Goal: Task Accomplishment & Management: Complete application form

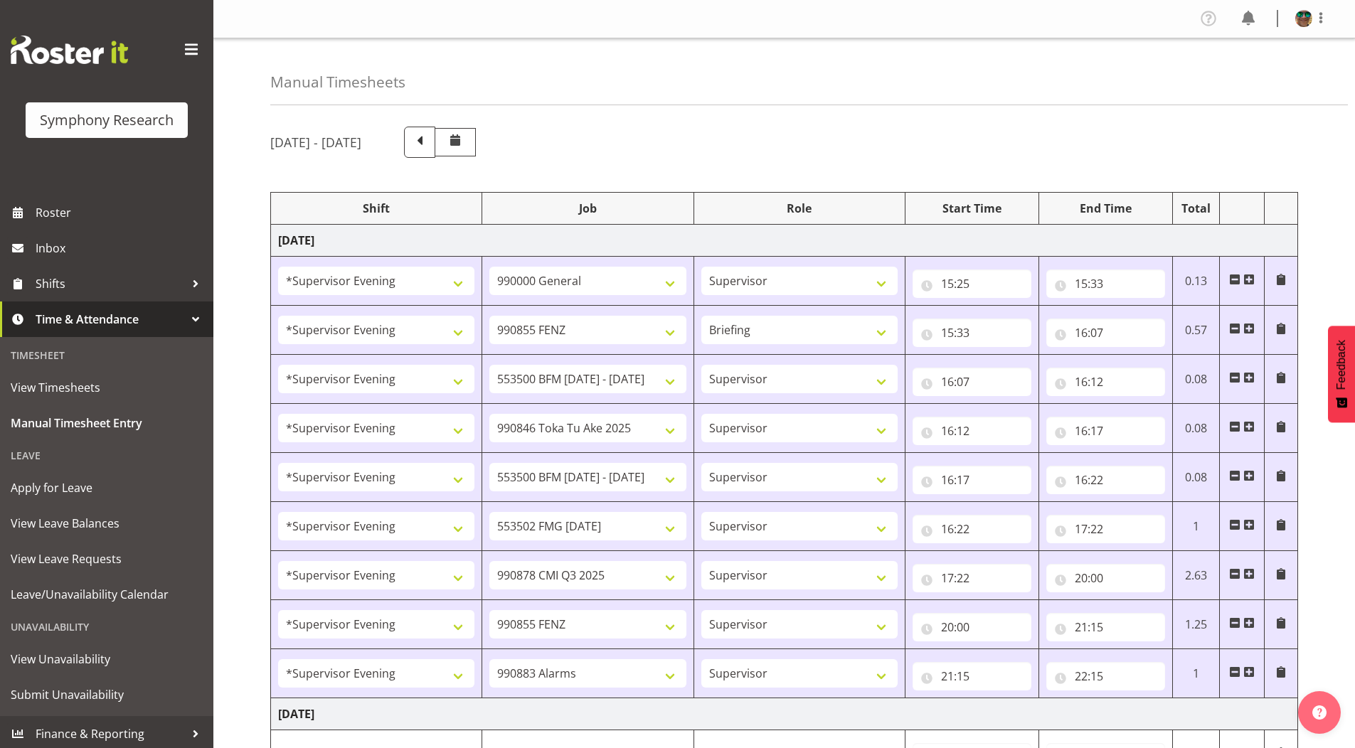
select select "4583"
select select "743"
select select "4583"
select select "9636"
select select "297"
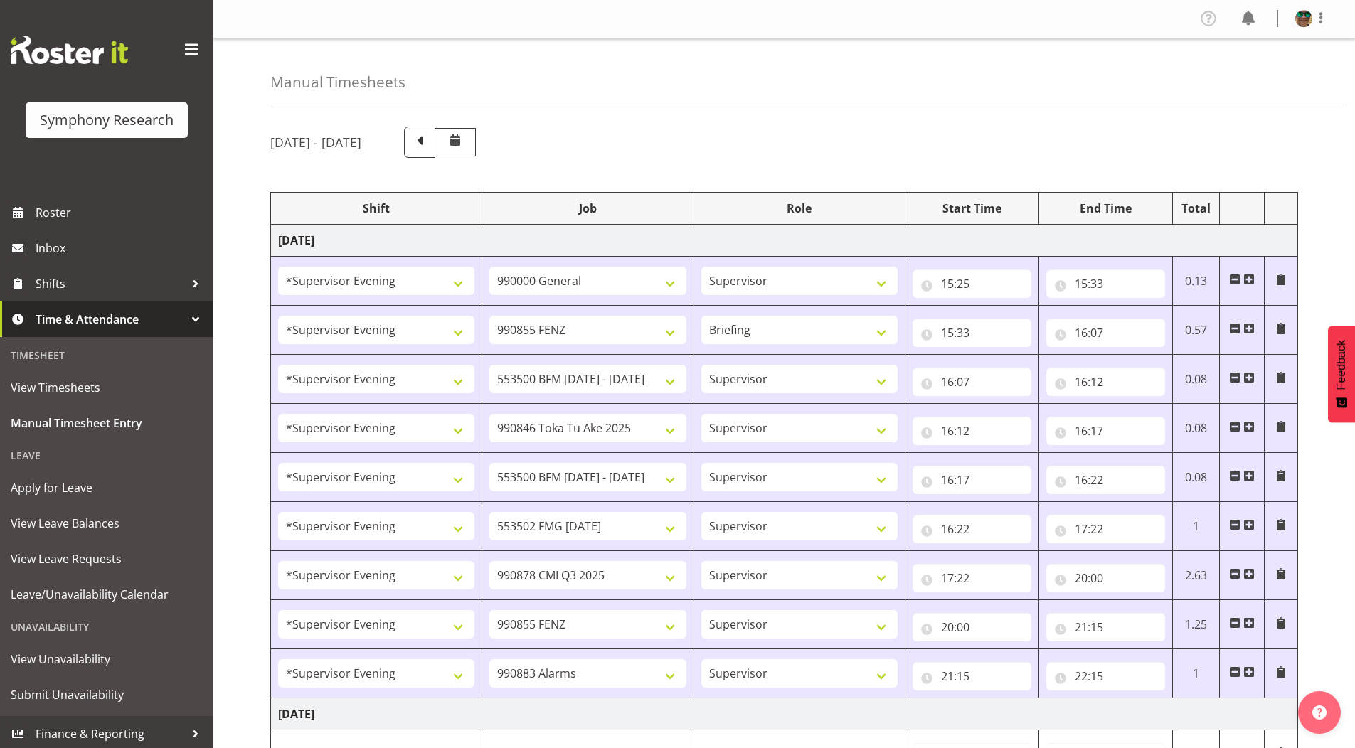
select select "4583"
select select "10242"
select select "4583"
select select "9426"
select select "4583"
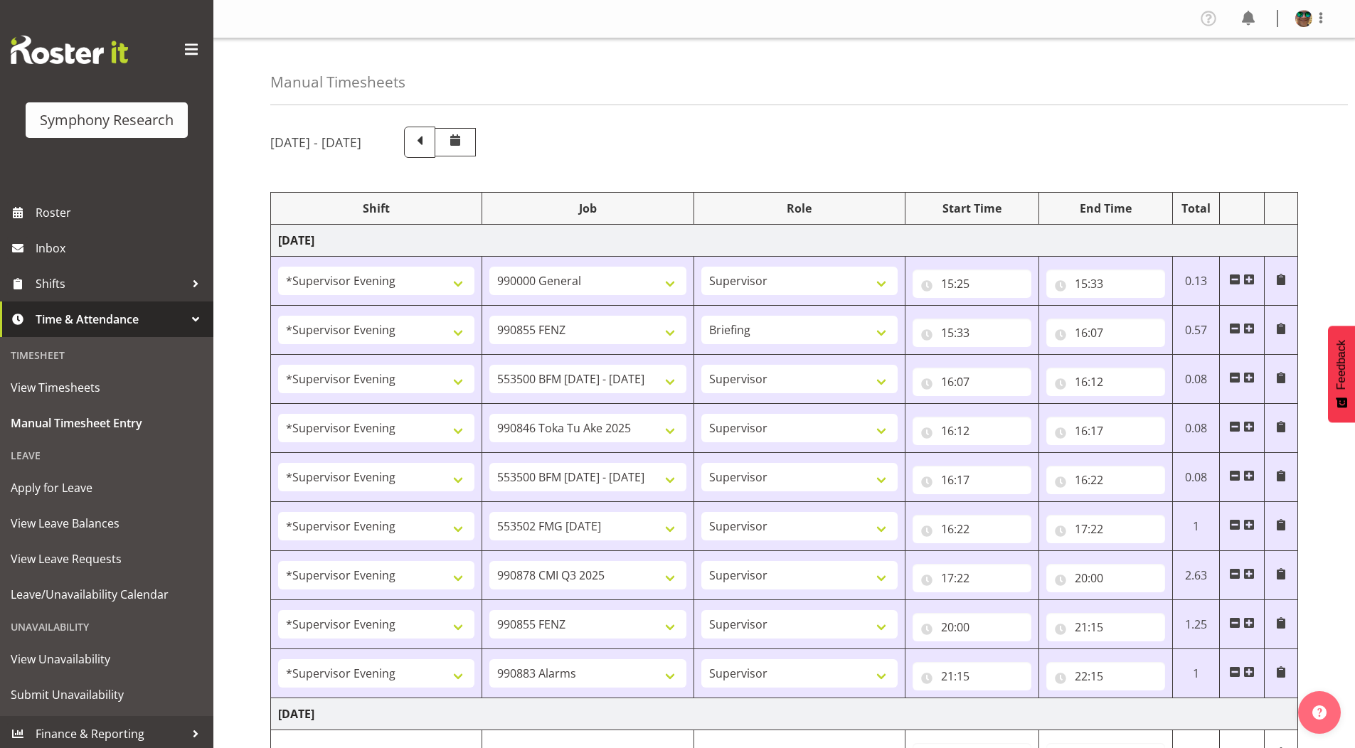
select select "10242"
select select "4583"
select select "10458"
select select "4583"
select select "10239"
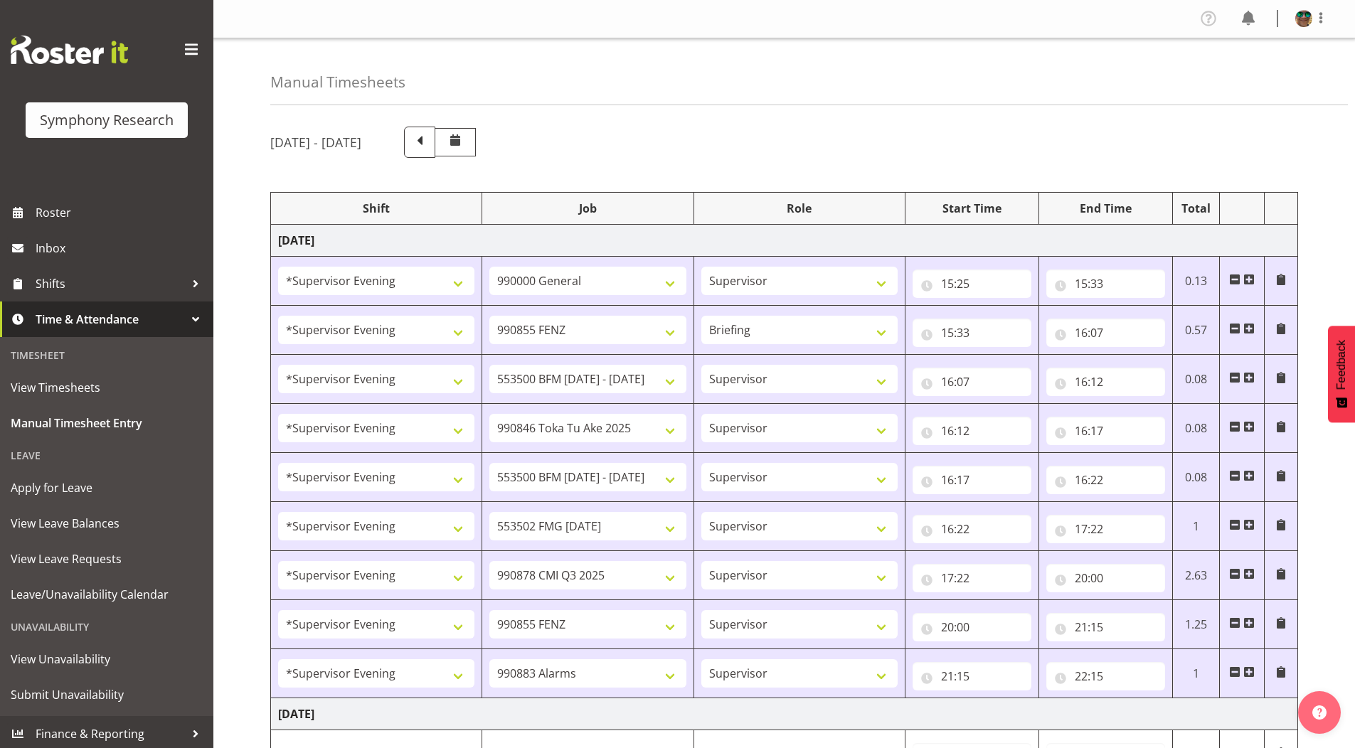
select select "4583"
select select "9636"
select select "4583"
select select "10420"
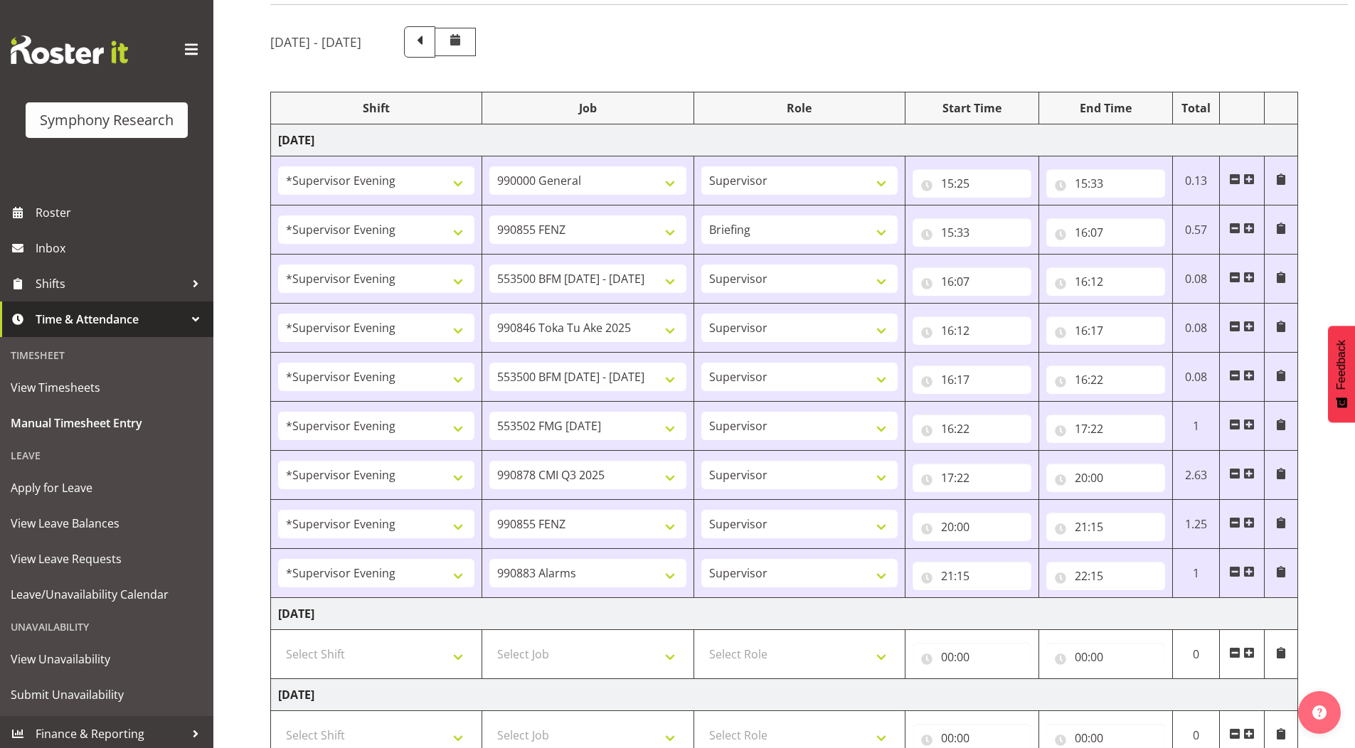
scroll to position [4, 0]
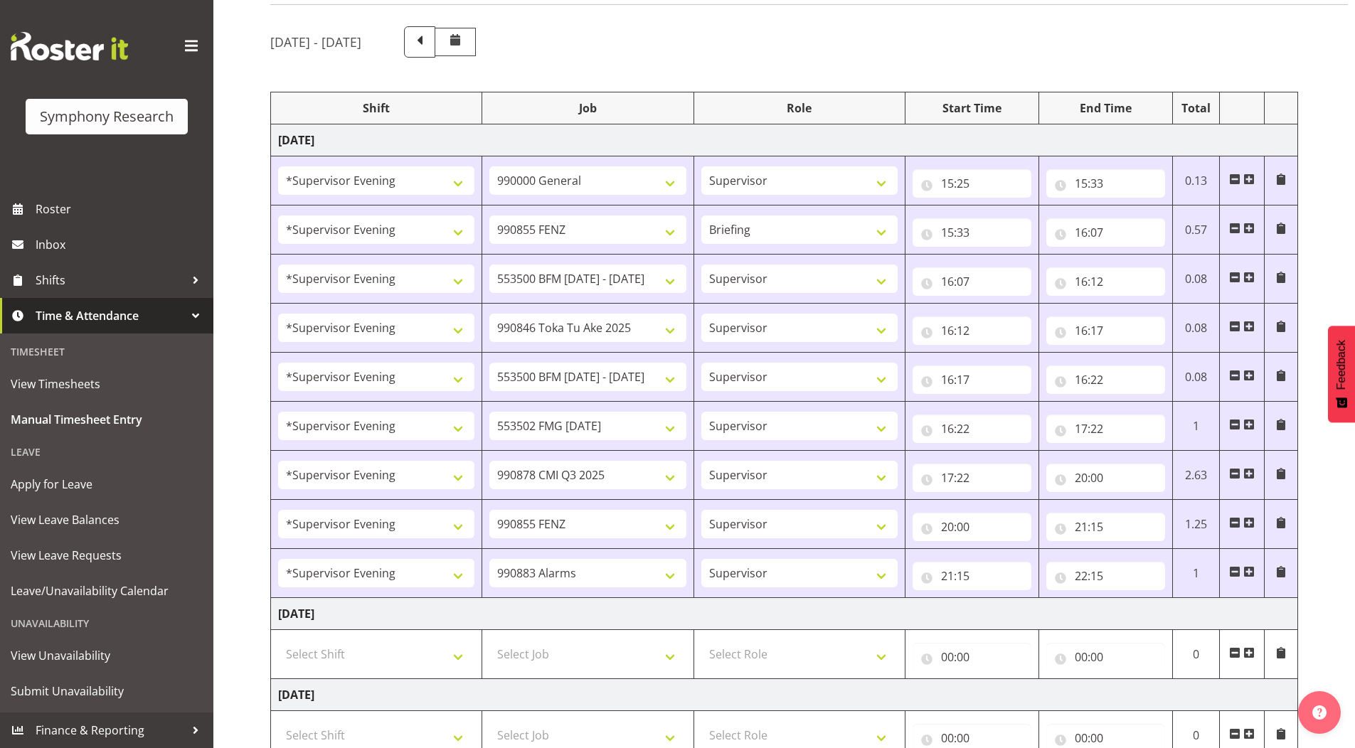
click at [1247, 566] on span at bounding box center [1248, 571] width 11 height 11
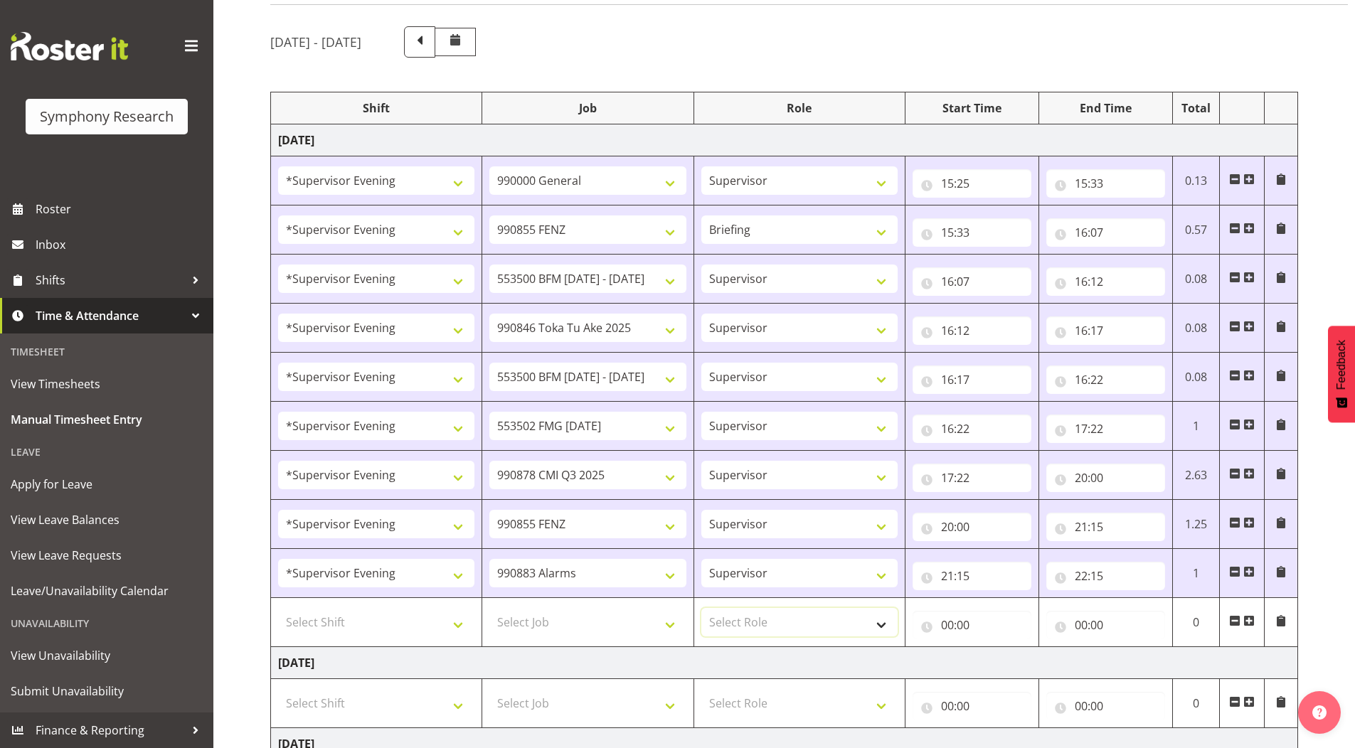
drag, startPoint x: 785, startPoint y: 617, endPoint x: 755, endPoint y: 628, distance: 32.0
click at [785, 617] on select "Select Role Supervisor Briefing Interviewing" at bounding box center [799, 622] width 196 height 28
select select "45"
click at [701, 608] on select "Select Role Supervisor Briefing Interviewing" at bounding box center [799, 622] width 196 height 28
click at [540, 614] on select "Select Job 550060 IF Admin 553492 World Poll [GEOGRAPHIC_DATA] Wave 2 2025 5535…" at bounding box center [587, 622] width 196 height 28
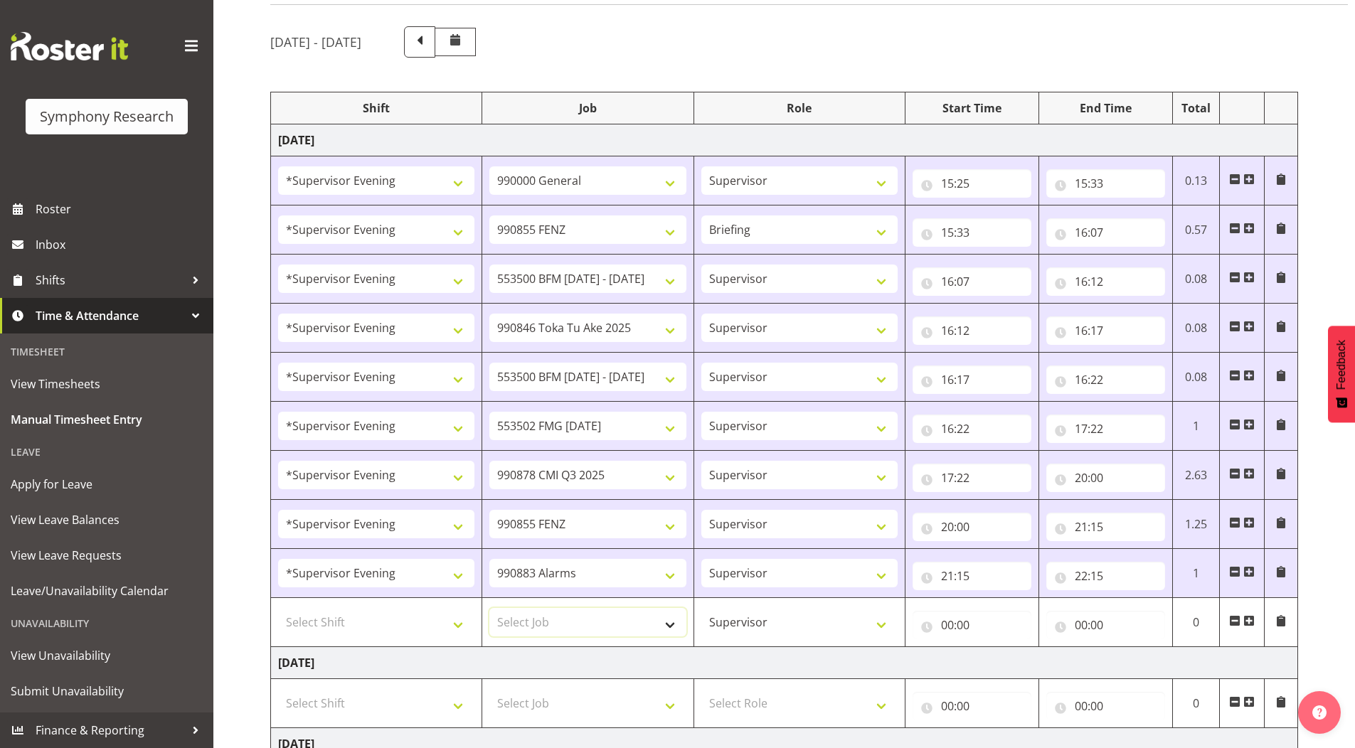
select select "9636"
click at [489, 608] on select "Select Job 550060 IF Admin 553492 World Poll [GEOGRAPHIC_DATA] Wave 2 2025 5535…" at bounding box center [587, 622] width 196 height 28
click at [325, 619] on select "Select Shift !!Weekend Residential (Roster IT Shift Label) *Business 9/10am ~ 4…" at bounding box center [376, 622] width 196 height 28
select select "4583"
click at [278, 608] on select "Select Shift !!Weekend Residential (Roster IT Shift Label) *Business 9/10am ~ 4…" at bounding box center [376, 622] width 196 height 28
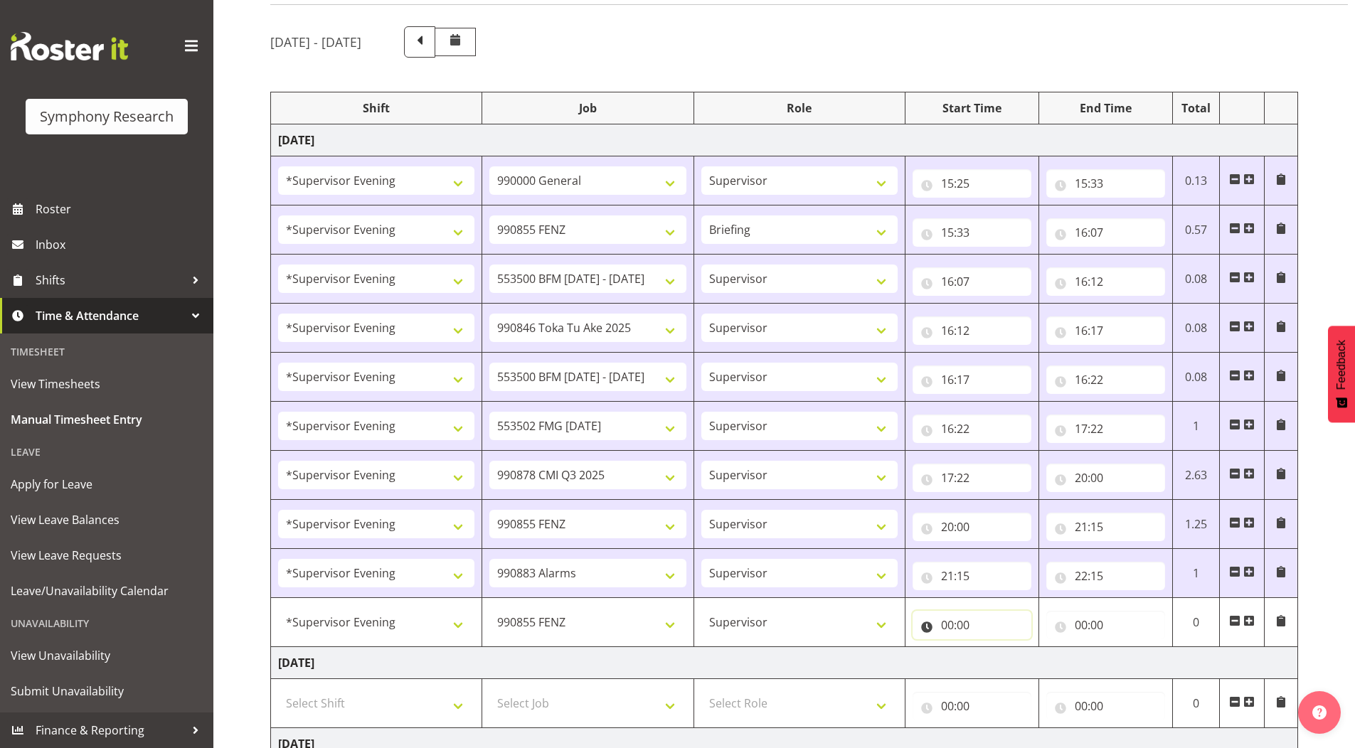
click at [946, 629] on input "00:00" at bounding box center [971, 625] width 119 height 28
click at [1003, 664] on select "00 01 02 03 04 05 06 07 08 09 10 11 12 13 14 15 16 17 18 19 20 21 22 23" at bounding box center [1010, 662] width 32 height 28
select select "22"
click at [994, 648] on select "00 01 02 03 04 05 06 07 08 09 10 11 12 13 14 15 16 17 18 19 20 21 22 23" at bounding box center [1010, 662] width 32 height 28
type input "22:00"
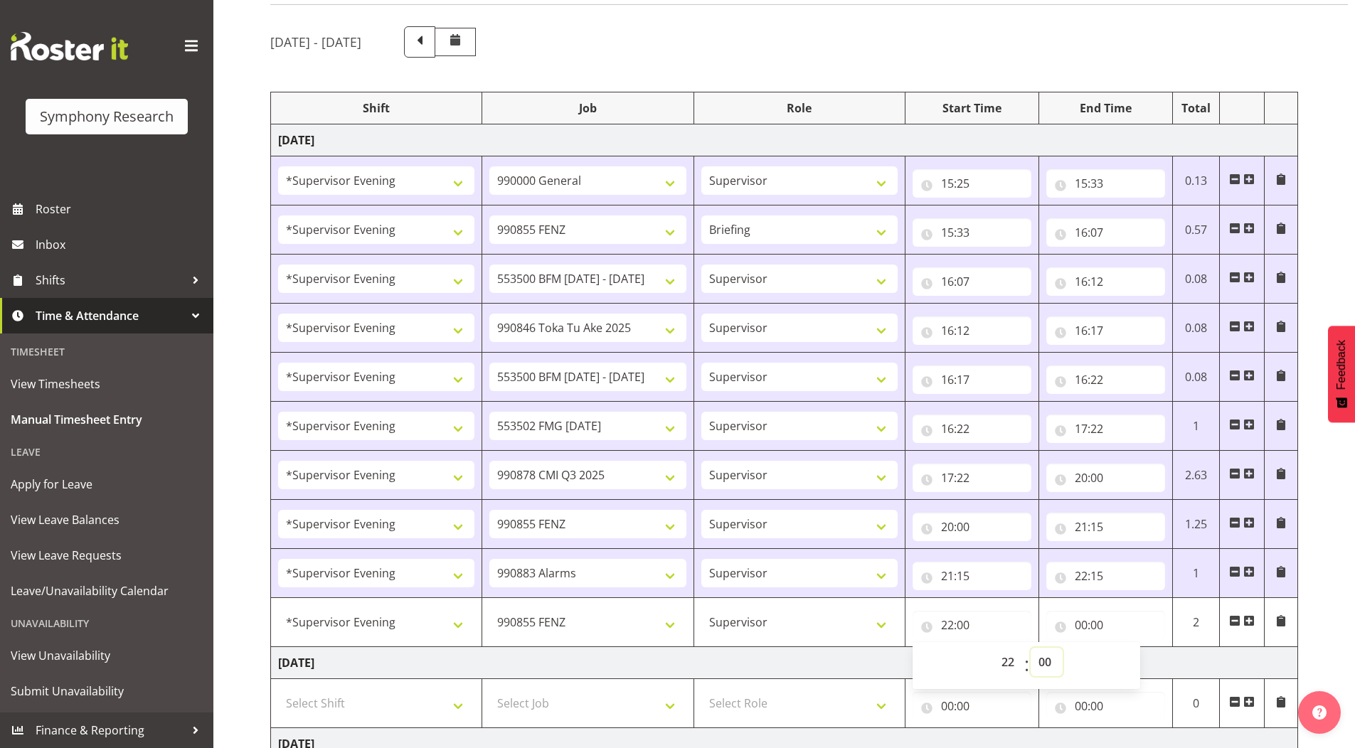
drag, startPoint x: 1045, startPoint y: 662, endPoint x: 1023, endPoint y: 479, distance: 184.7
click at [1045, 659] on select "00 01 02 03 04 05 06 07 08 09 10 11 12 13 14 15 16 17 18 19 20 21 22 23 24 25 2…" at bounding box center [1046, 662] width 32 height 28
select select "15"
click at [1030, 648] on select "00 01 02 03 04 05 06 07 08 09 10 11 12 13 14 15 16 17 18 19 20 21 22 23 24 25 2…" at bounding box center [1046, 662] width 32 height 28
type input "22:15"
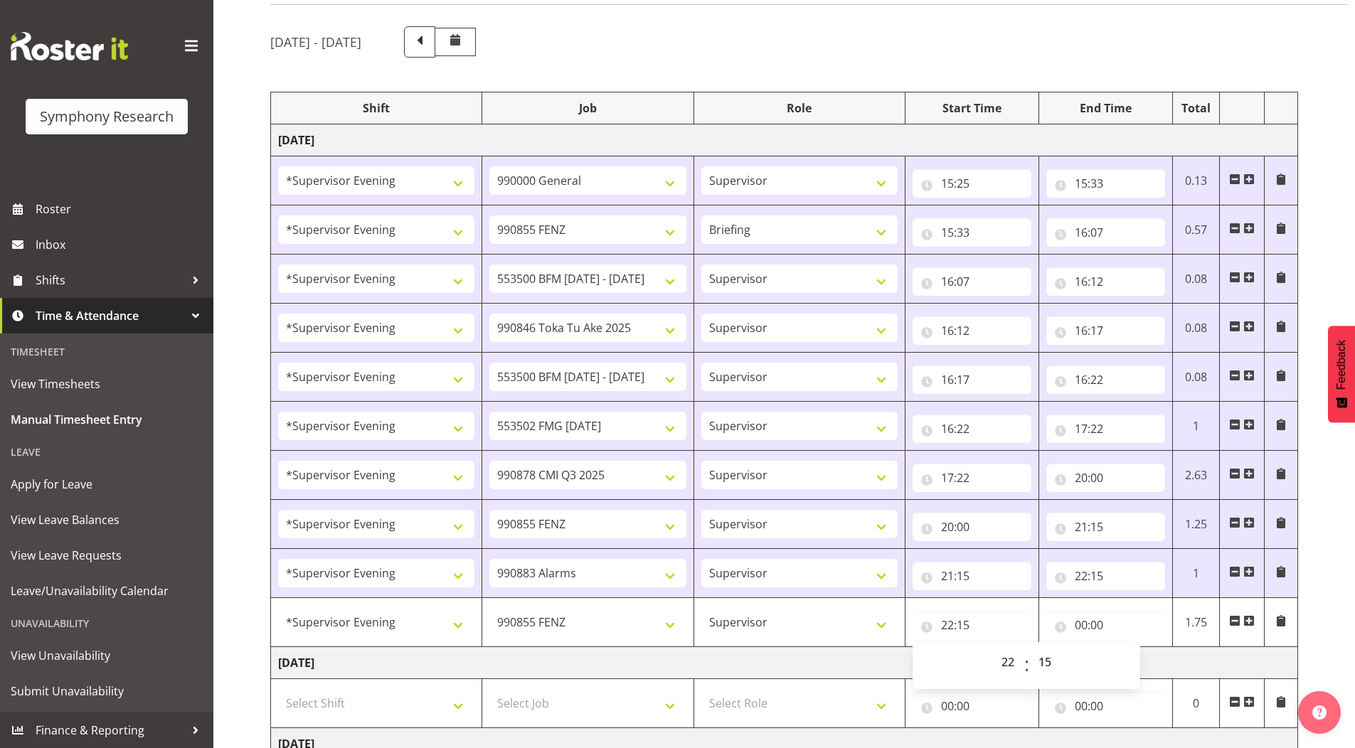
click at [1339, 547] on div "[DATE] - [DATE] Shift Job Role Start Time End Time Total [DATE] !!Weekend Resid…" at bounding box center [812, 615] width 1085 height 1198
click at [1077, 625] on input "00:00" at bounding box center [1105, 625] width 119 height 28
click at [1136, 660] on select "00 01 02 03 04 05 06 07 08 09 10 11 12 13 14 15 16 17 18 19 20 21 22 23" at bounding box center [1143, 662] width 32 height 28
select select "22"
click at [1127, 648] on select "00 01 02 03 04 05 06 07 08 09 10 11 12 13 14 15 16 17 18 19 20 21 22 23" at bounding box center [1143, 662] width 32 height 28
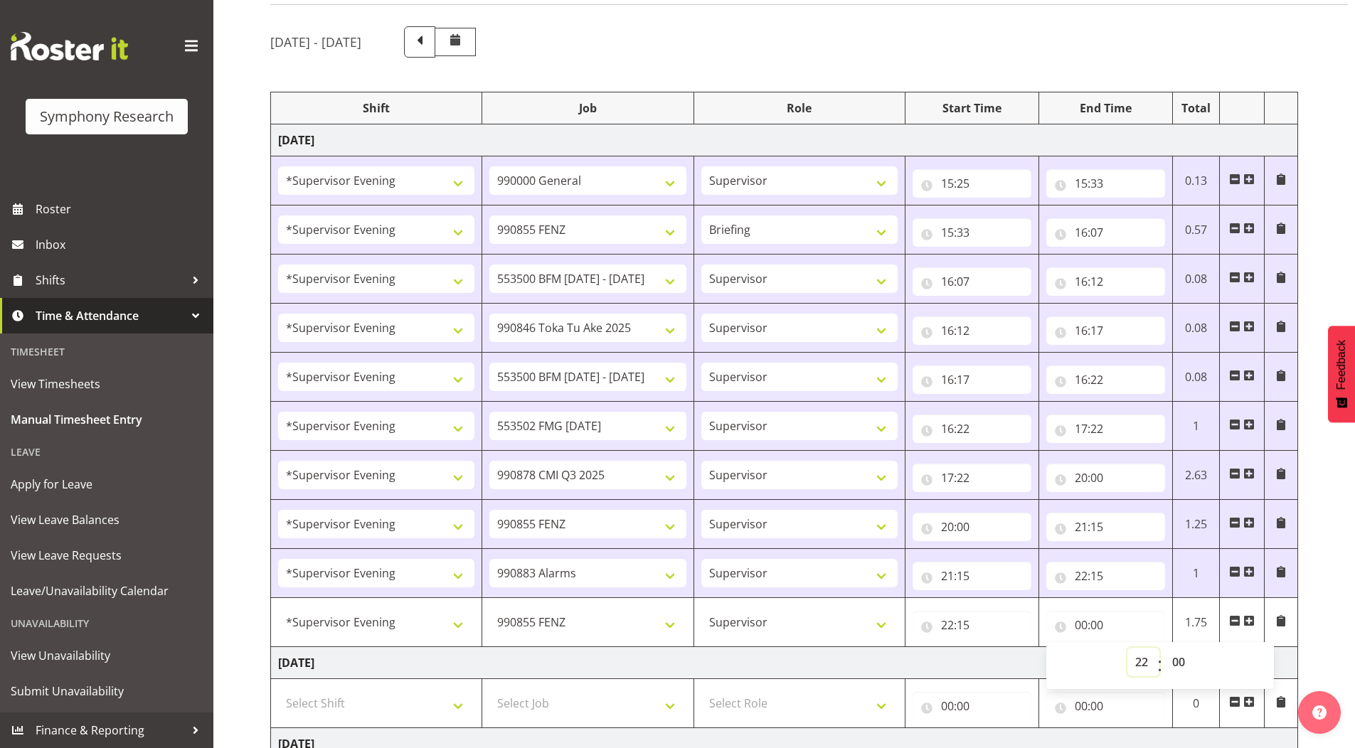
type input "22:00"
drag, startPoint x: 1180, startPoint y: 660, endPoint x: 1156, endPoint y: 547, distance: 115.5
click at [1180, 659] on select "00 01 02 03 04 05 06 07 08 09 10 11 12 13 14 15 16 17 18 19 20 21 22 23 24 25 2…" at bounding box center [1180, 662] width 32 height 28
select select "40"
click at [1164, 648] on select "00 01 02 03 04 05 06 07 08 09 10 11 12 13 14 15 16 17 18 19 20 21 22 23 24 25 2…" at bounding box center [1180, 662] width 32 height 28
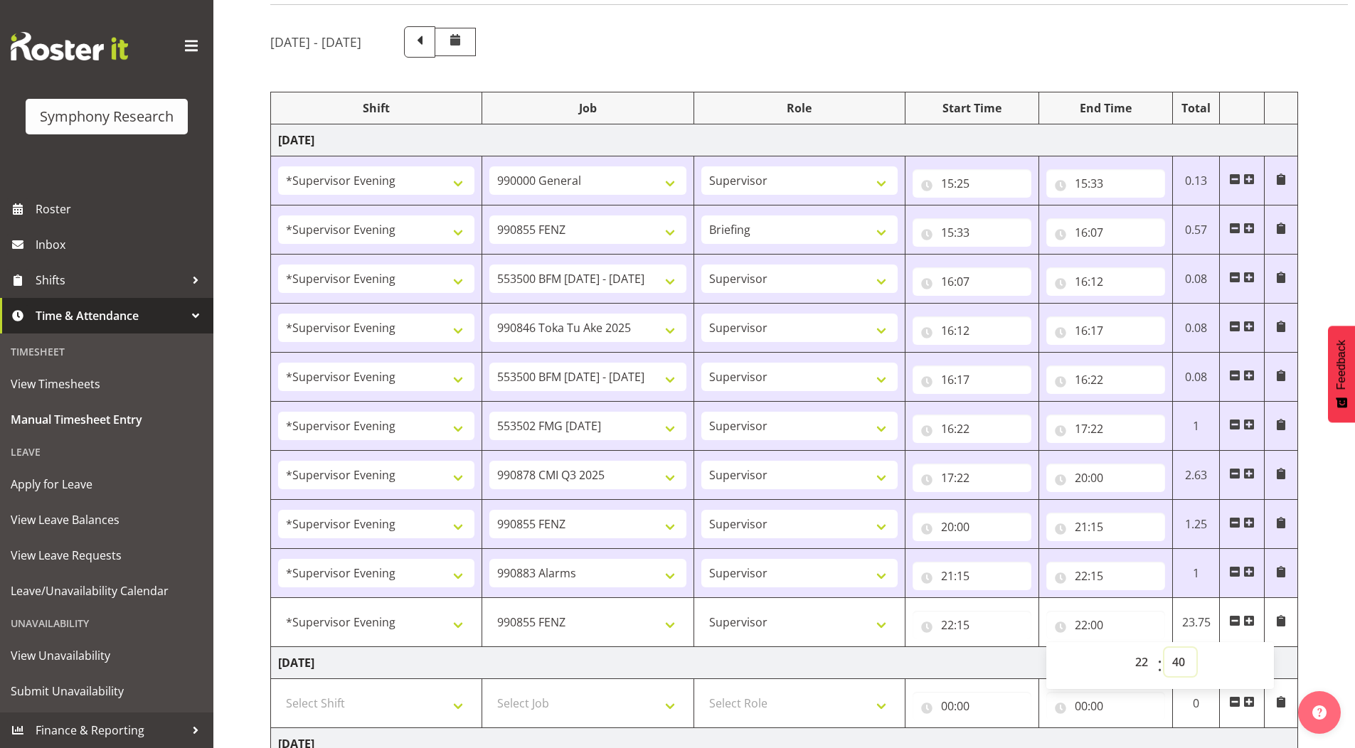
type input "22:40"
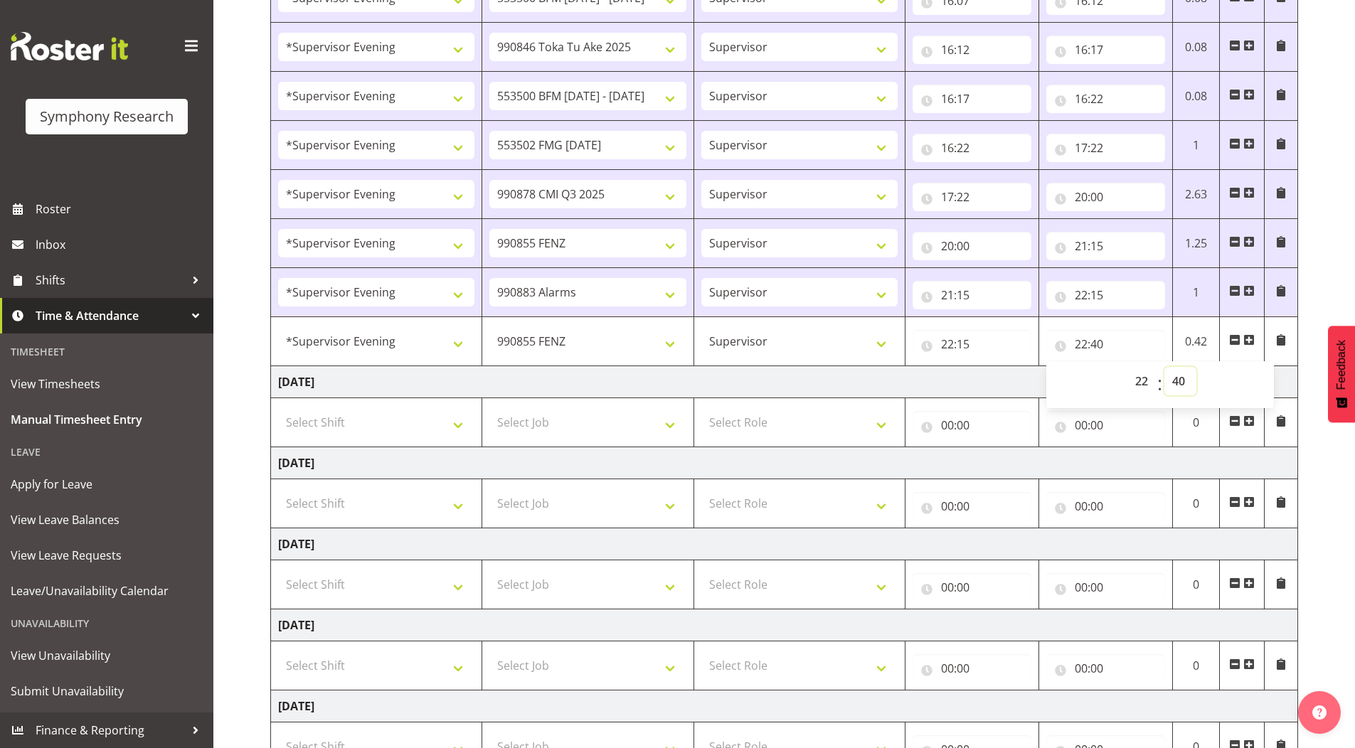
scroll to position [385, 0]
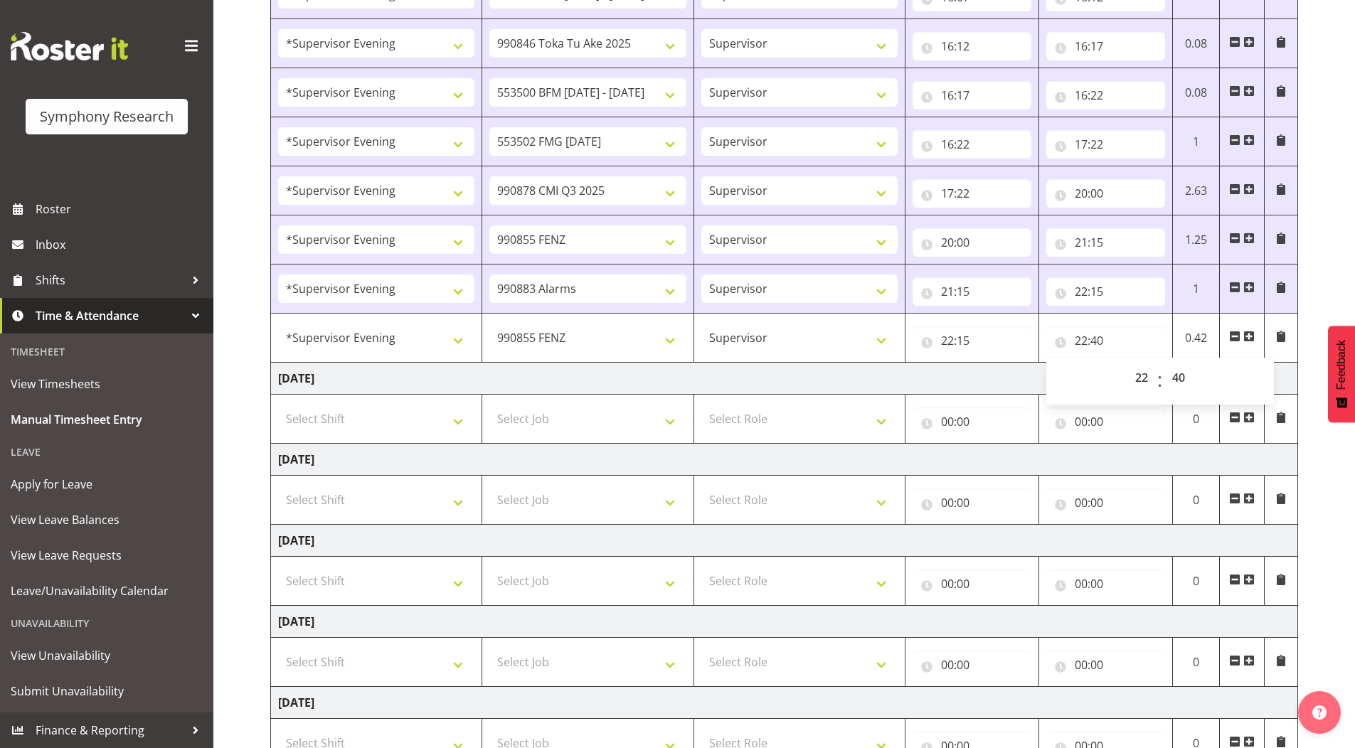
click at [1345, 560] on div "[DATE] - [DATE] Shift Job Role Start Time End Time Total [DATE] !!Weekend Resid…" at bounding box center [812, 330] width 1085 height 1198
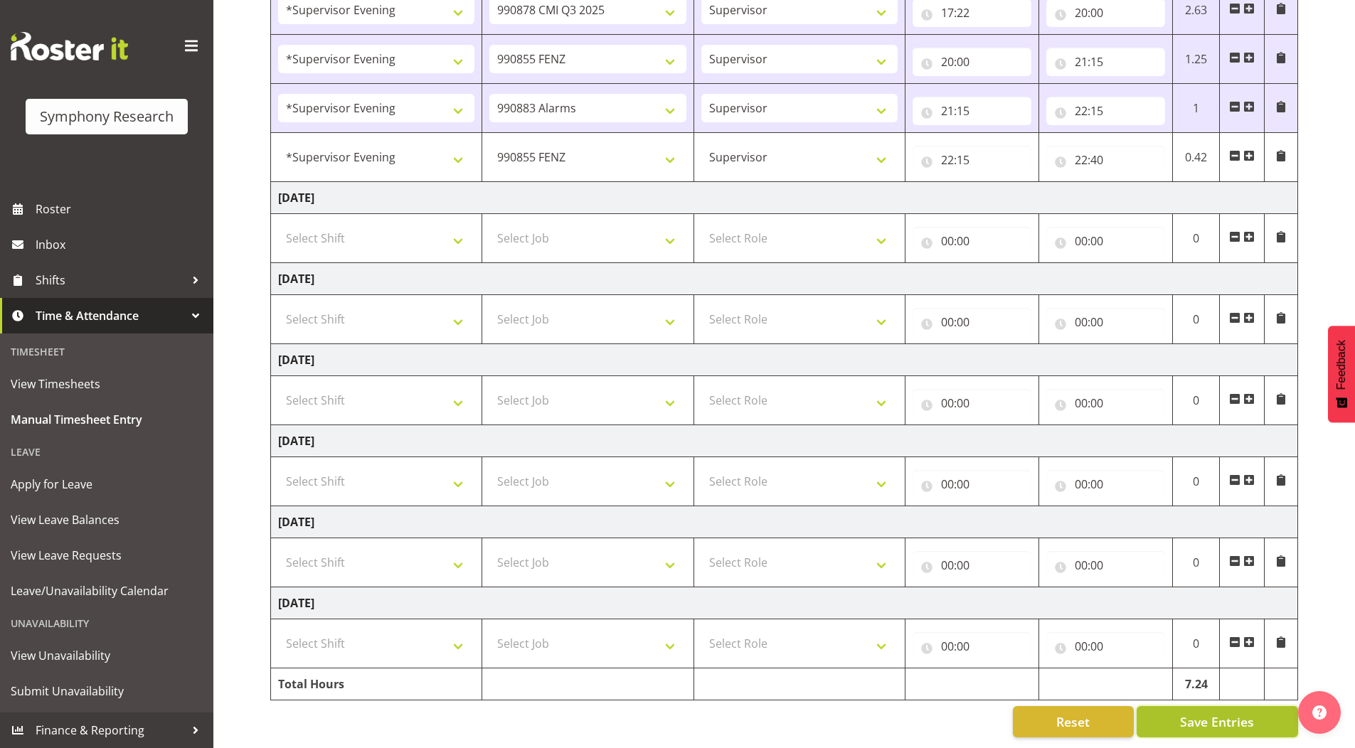
click at [1194, 713] on span "Save Entries" at bounding box center [1217, 722] width 74 height 18
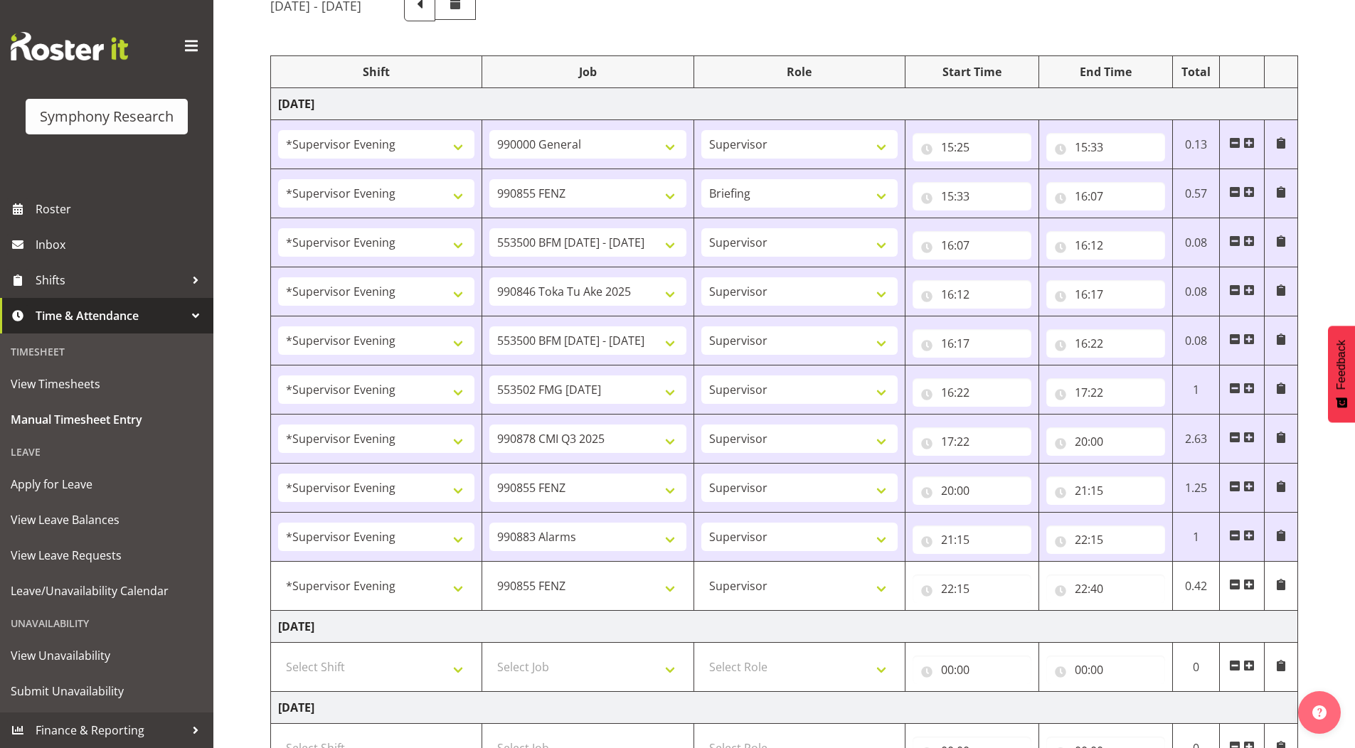
scroll to position [78, 0]
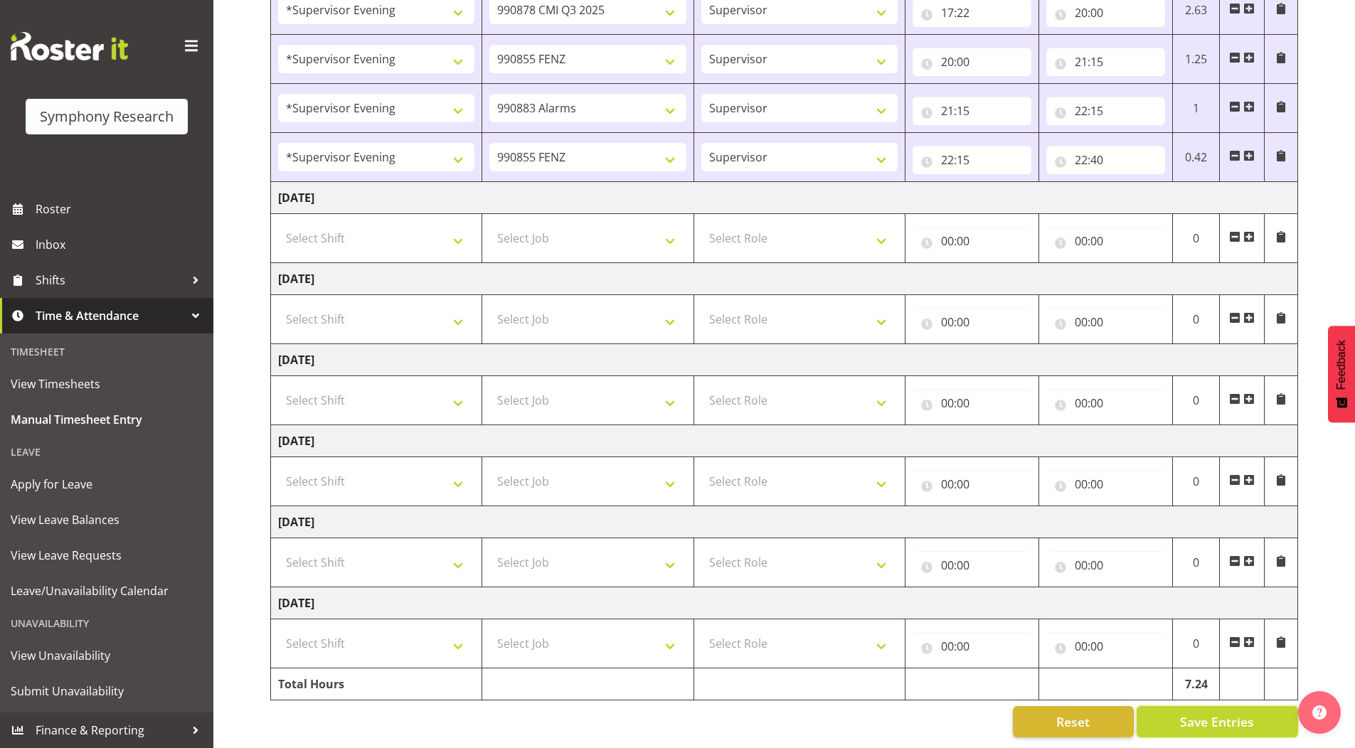
click at [1262, 715] on button "Save Entries" at bounding box center [1216, 721] width 161 height 31
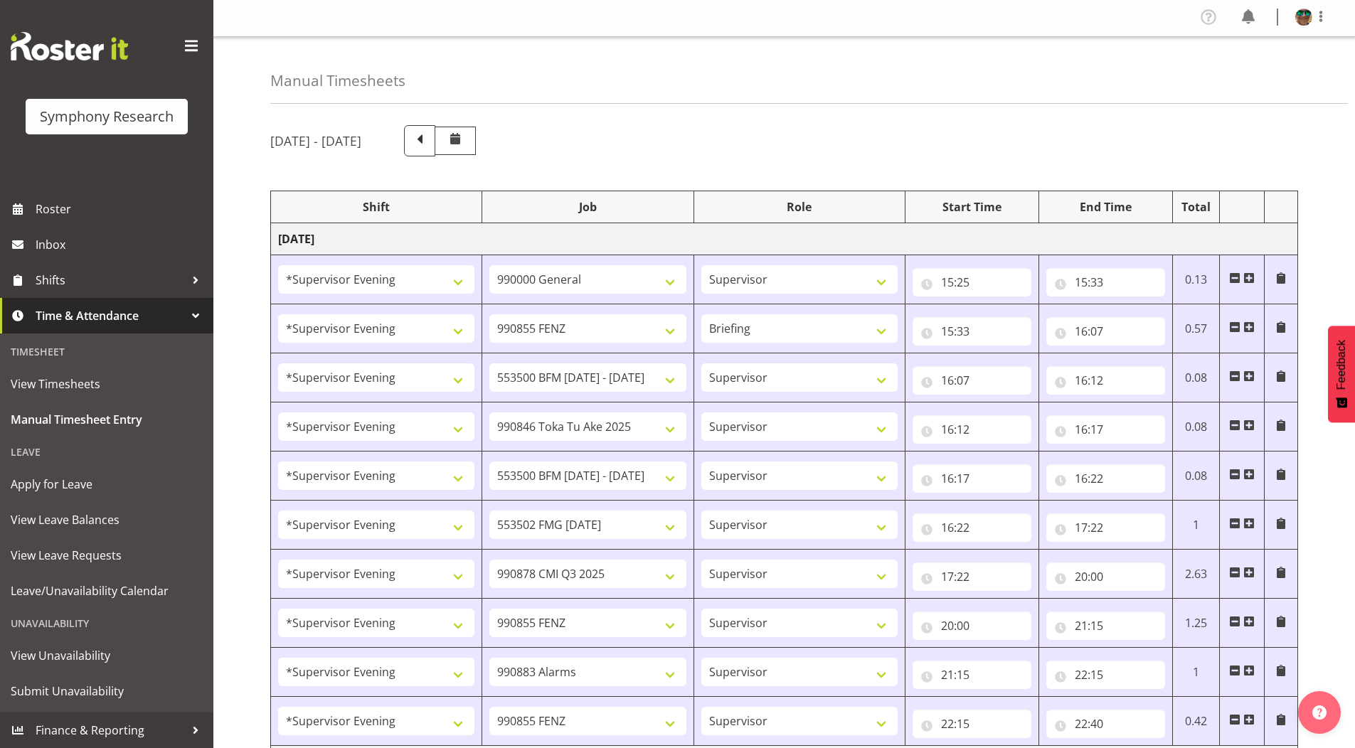
scroll to position [0, 0]
click at [1321, 20] on span at bounding box center [1320, 17] width 17 height 17
click at [1230, 76] on link "Log Out" at bounding box center [1261, 75] width 137 height 26
